Goal: Check status: Check status

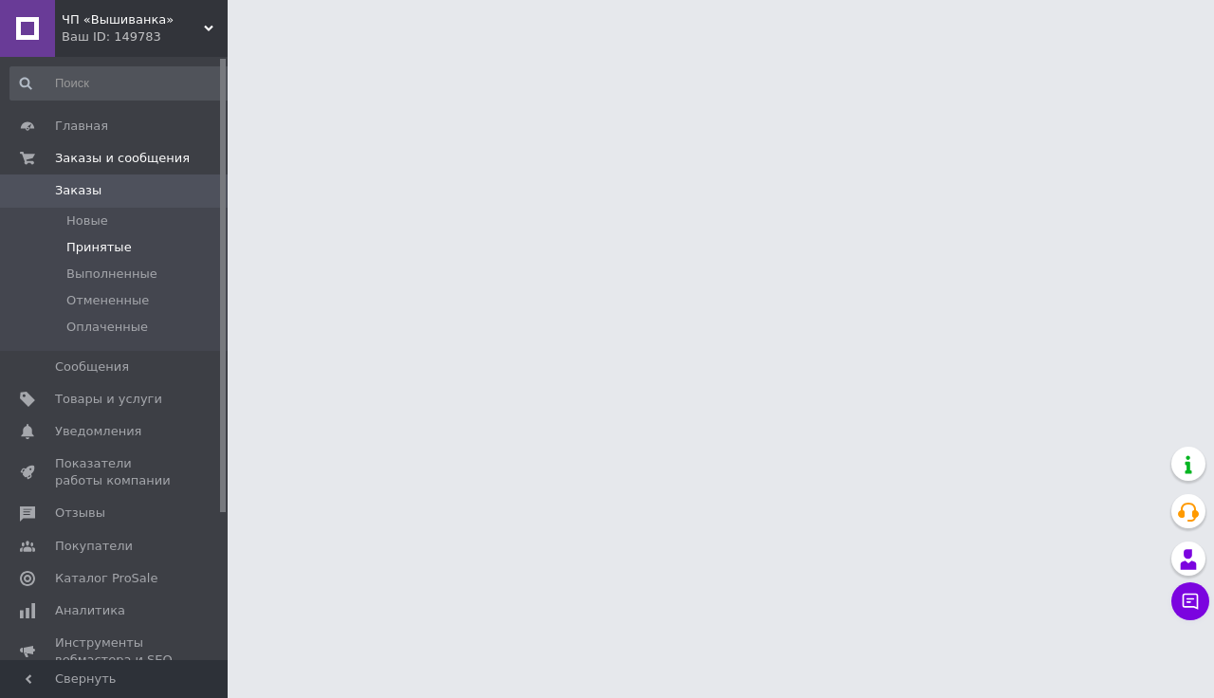
click at [99, 246] on span "Принятые" at bounding box center [98, 247] width 65 height 17
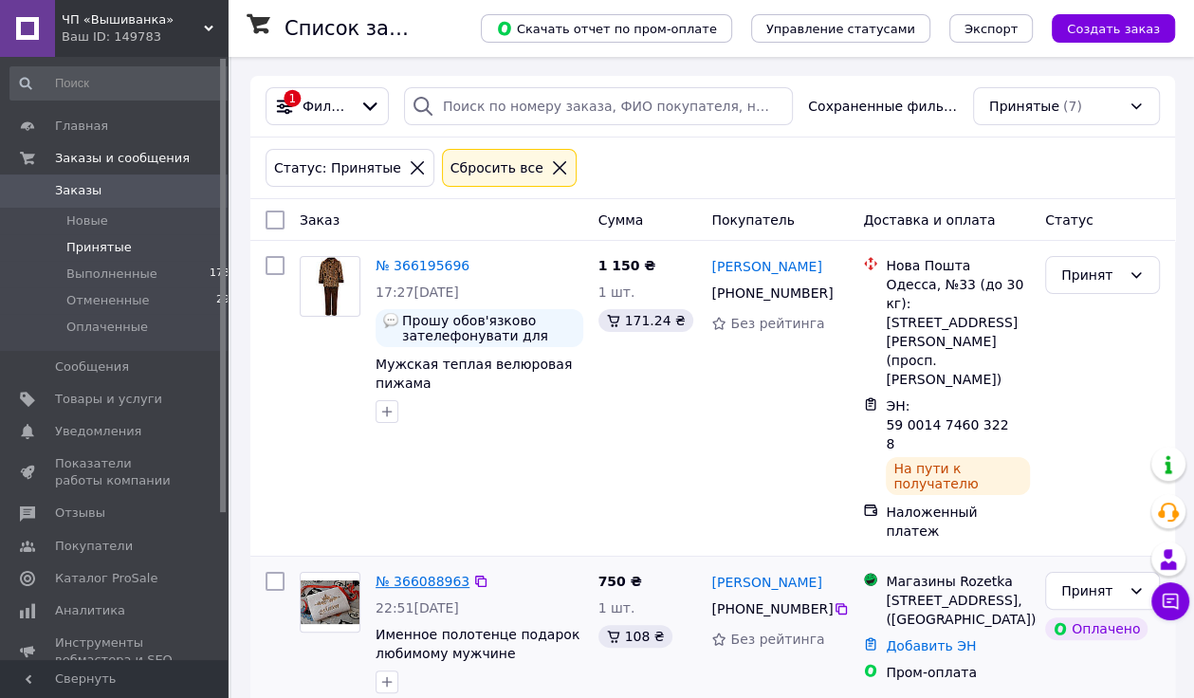
click at [398, 574] on link "№ 366088963" at bounding box center [423, 581] width 94 height 15
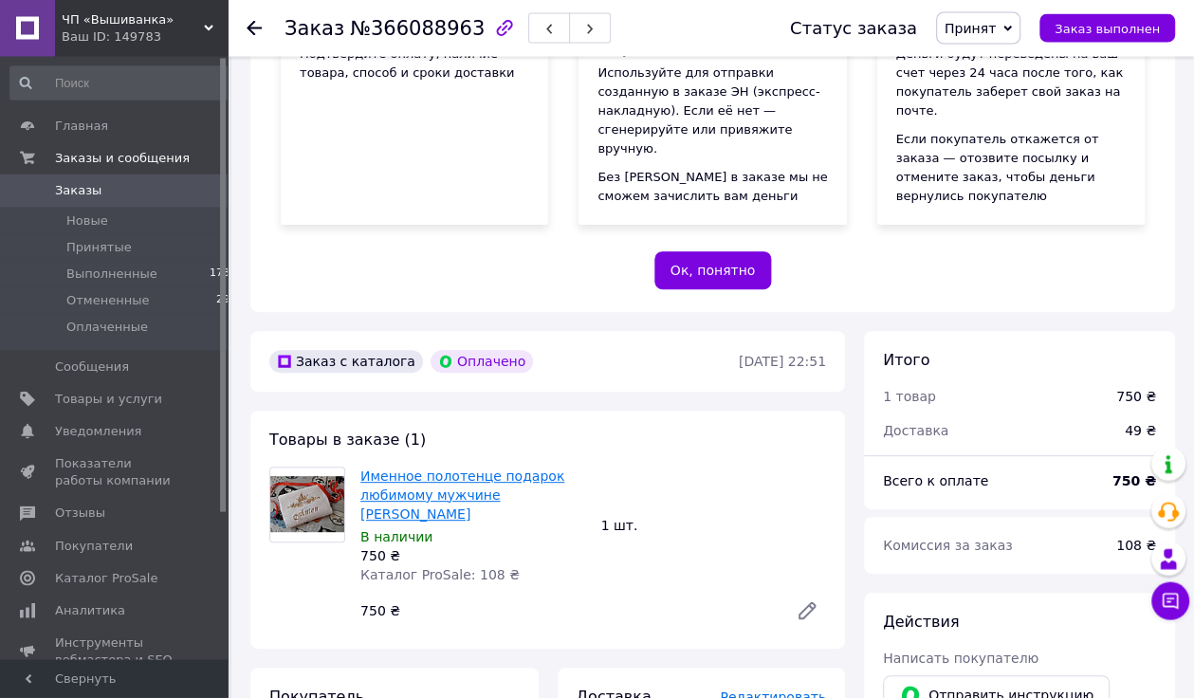
scroll to position [398, 0]
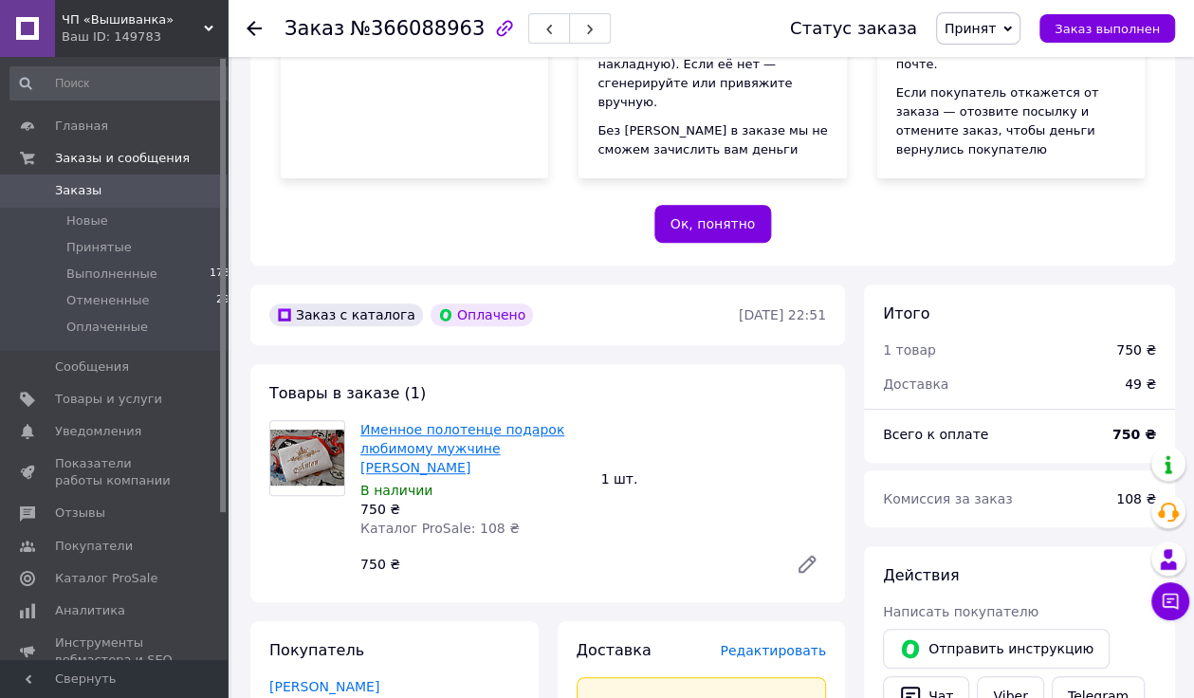
click at [374, 422] on link "Именное полотенце подарок любимому мужчине [PERSON_NAME]" at bounding box center [463, 448] width 204 height 53
